Goal: Transaction & Acquisition: Purchase product/service

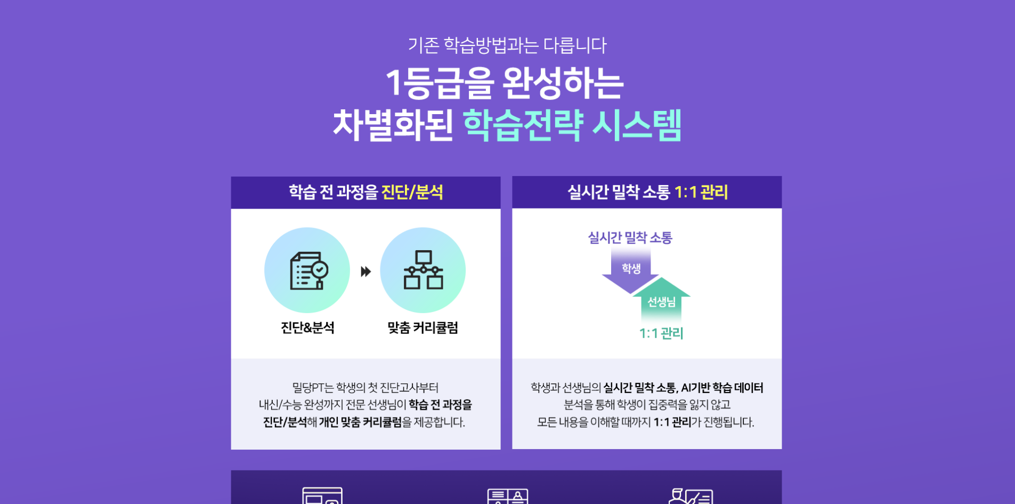
scroll to position [1332, 0]
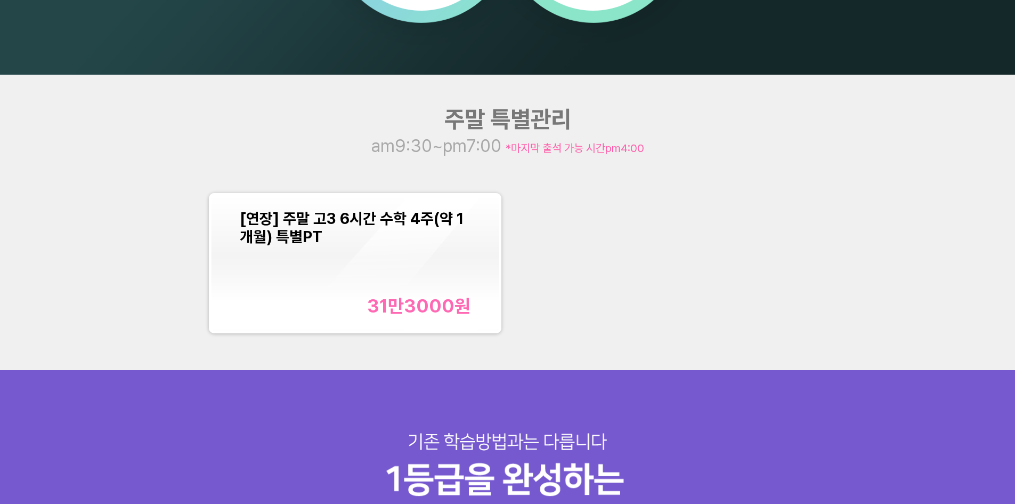
scroll to position [1332, 0]
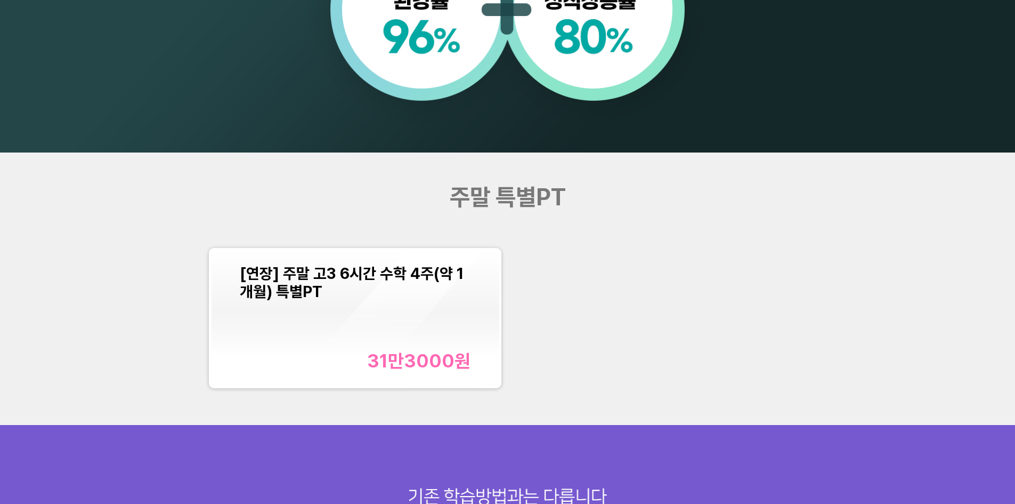
scroll to position [1226, 0]
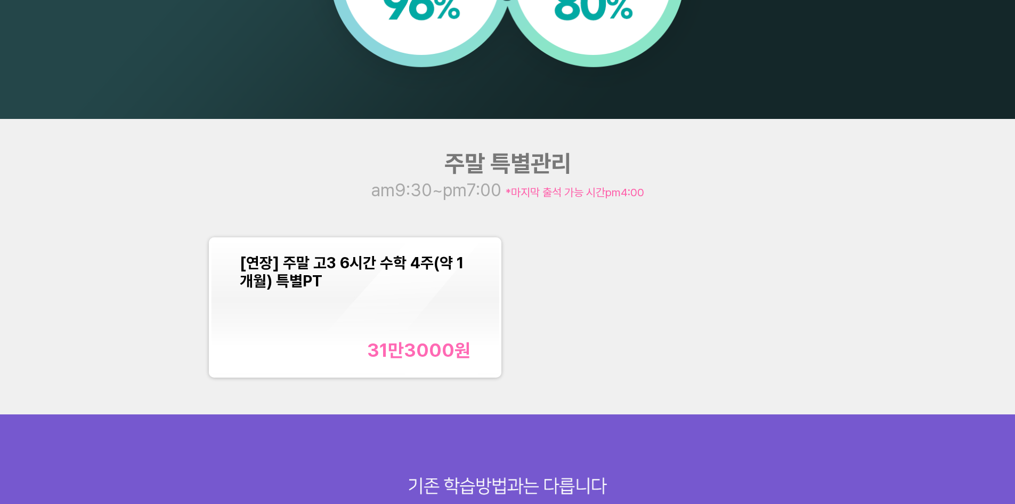
scroll to position [1226, 0]
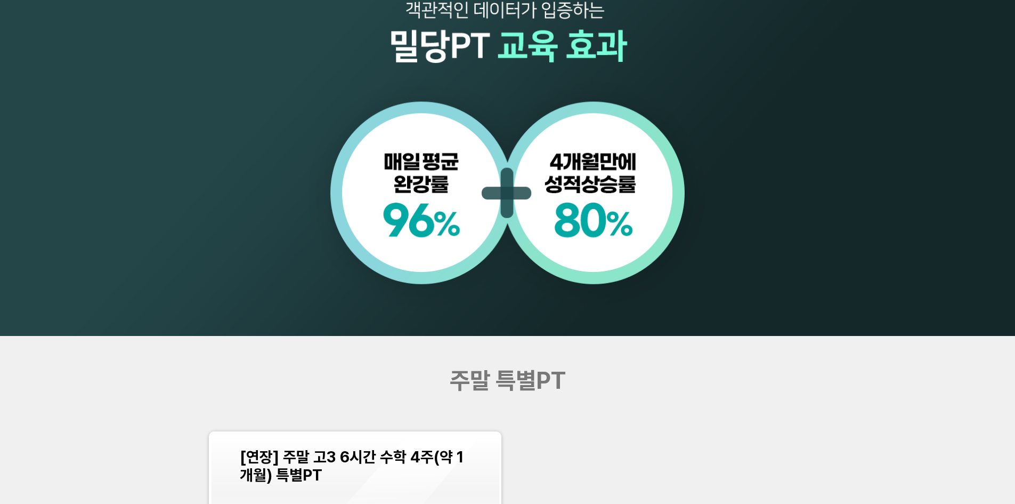
scroll to position [1172, 0]
